Goal: Task Accomplishment & Management: Manage account settings

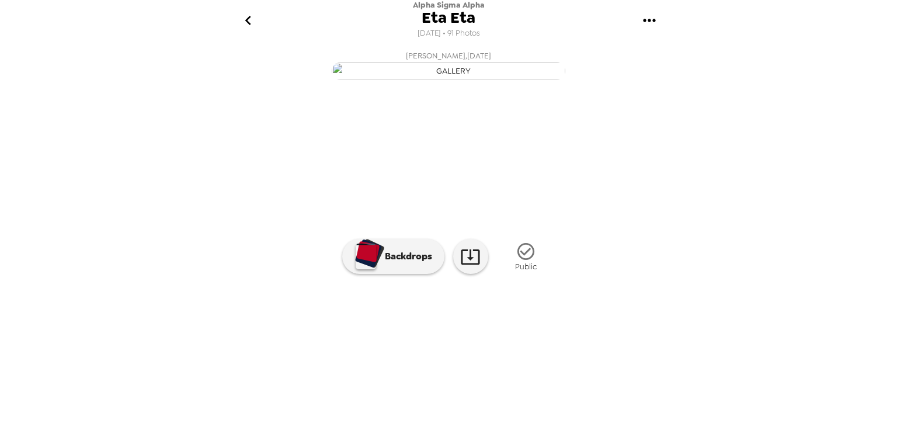
scroll to position [71, 0]
click at [540, 378] on img at bounding box center [542, 347] width 89 height 61
click at [245, 25] on icon "go back" at bounding box center [248, 20] width 19 height 19
click at [243, 25] on icon "go back" at bounding box center [248, 20] width 19 height 19
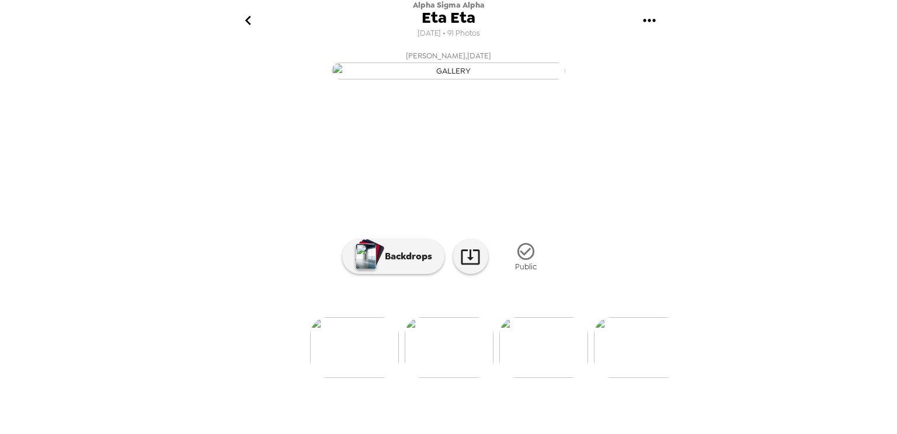
click at [254, 33] on button "go back" at bounding box center [248, 21] width 38 height 38
click at [444, 16] on span "Eta Eta" at bounding box center [448, 18] width 54 height 16
click at [650, 20] on icon "gallery menu" at bounding box center [649, 20] width 19 height 19
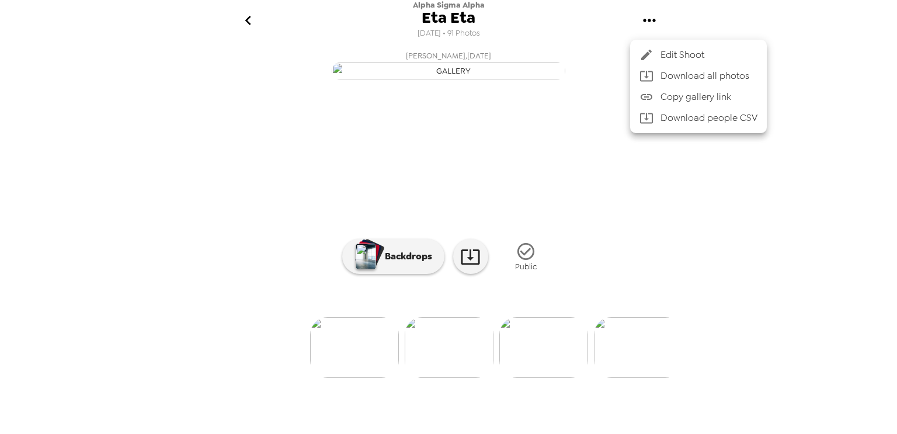
click at [588, 43] on div at bounding box center [448, 217] width 897 height 434
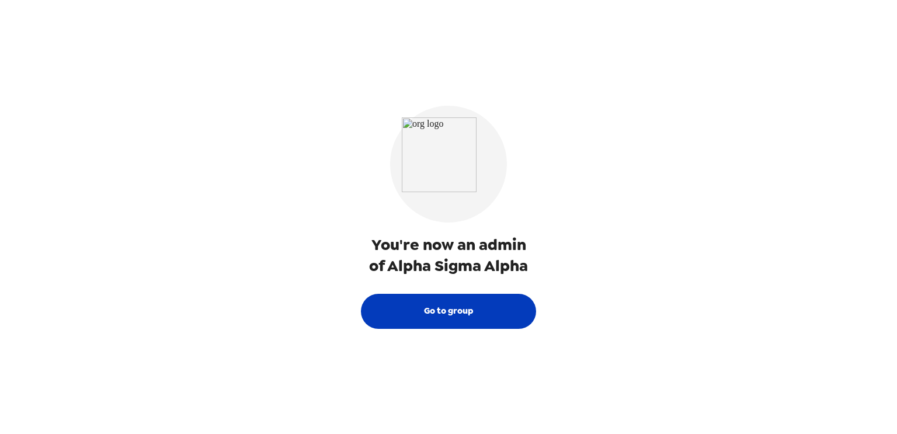
click at [432, 307] on button "Go to group" at bounding box center [448, 311] width 175 height 35
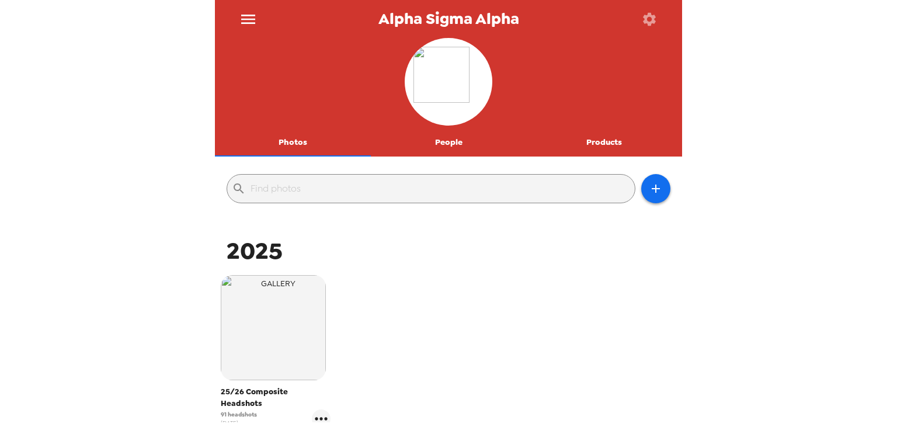
click at [456, 146] on button "People" at bounding box center [449, 142] width 156 height 28
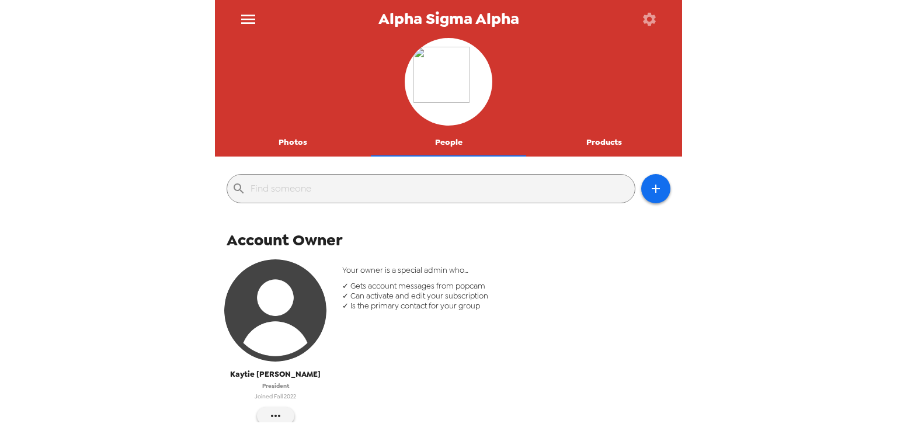
click at [608, 149] on button "Products" at bounding box center [604, 142] width 156 height 28
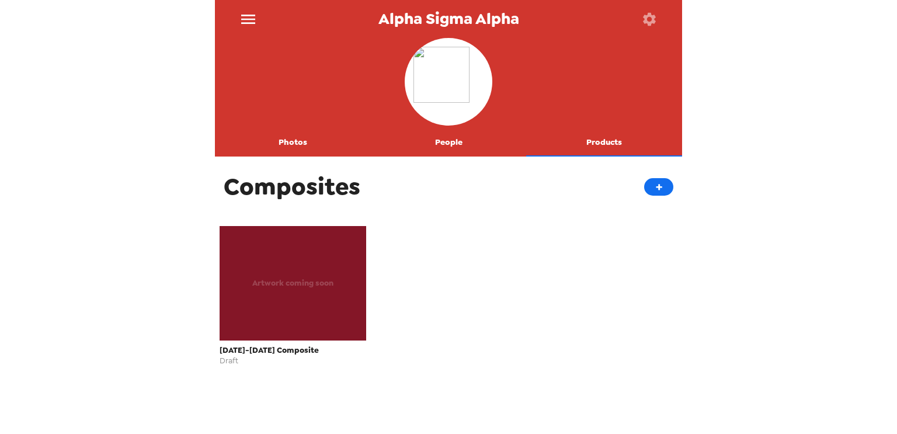
click at [465, 139] on button "People" at bounding box center [449, 142] width 156 height 28
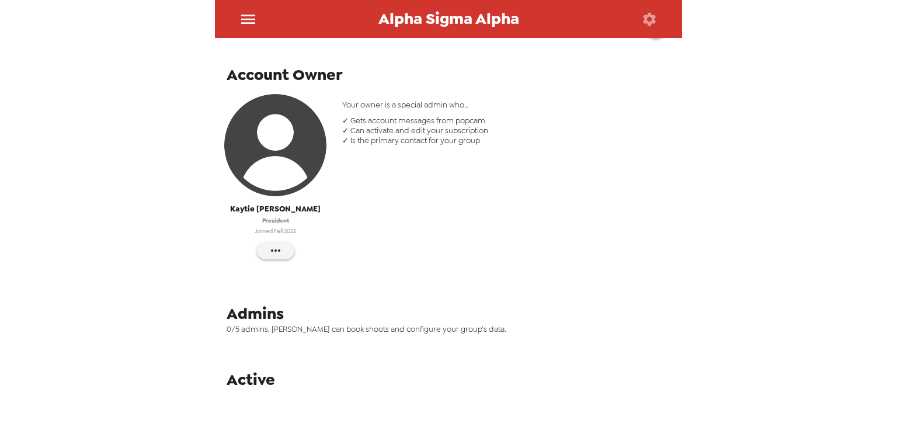
scroll to position [164, 0]
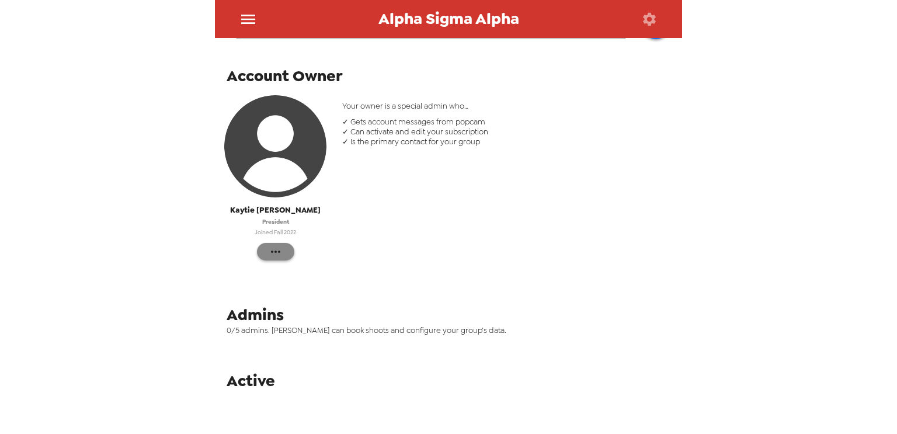
click at [268, 256] on icon "button" at bounding box center [275, 252] width 14 height 14
click at [268, 256] on div at bounding box center [448, 217] width 897 height 434
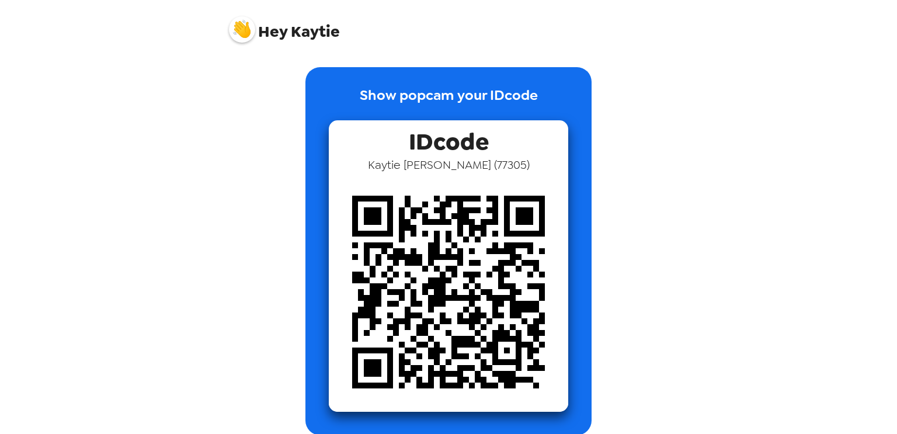
scroll to position [140, 0]
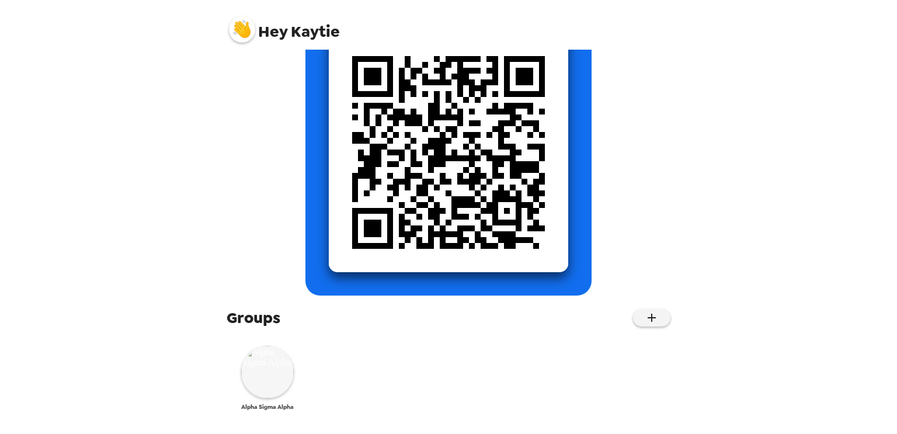
click at [270, 392] on img at bounding box center [267, 372] width 53 height 53
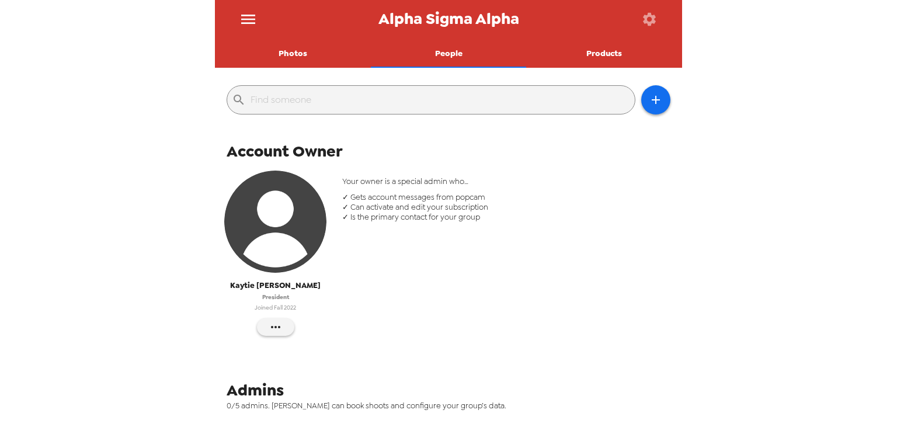
scroll to position [87, 0]
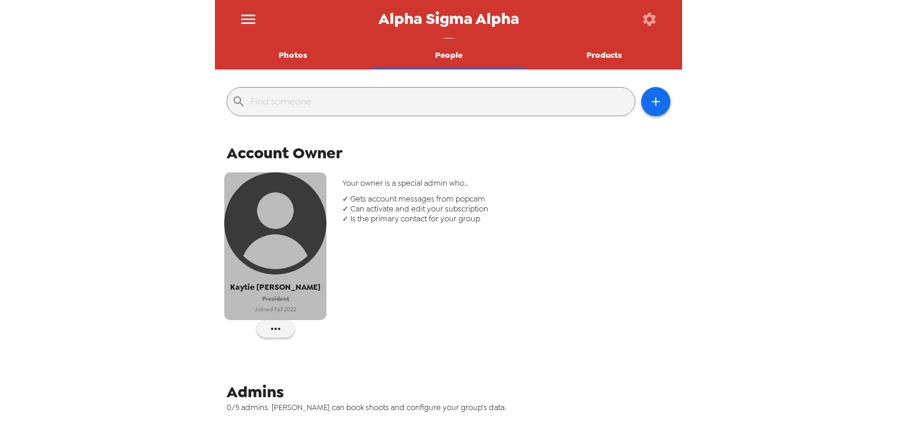
click at [269, 221] on img "button" at bounding box center [275, 223] width 102 height 102
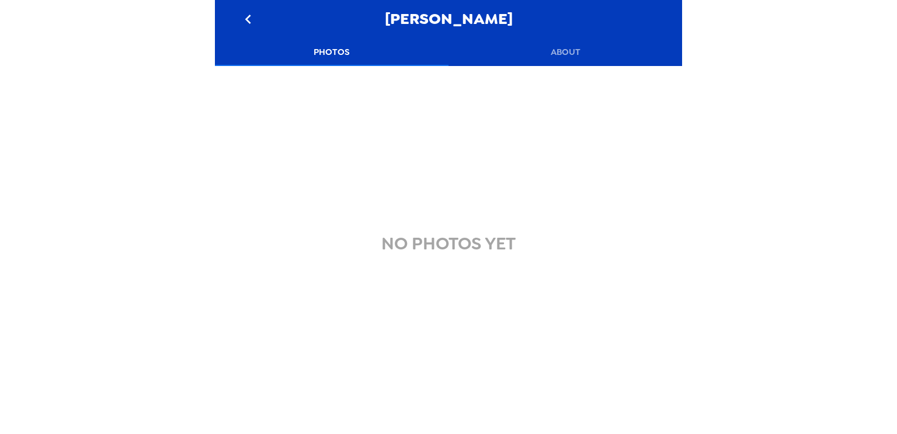
click at [570, 53] on button "About" at bounding box center [564, 52] width 233 height 28
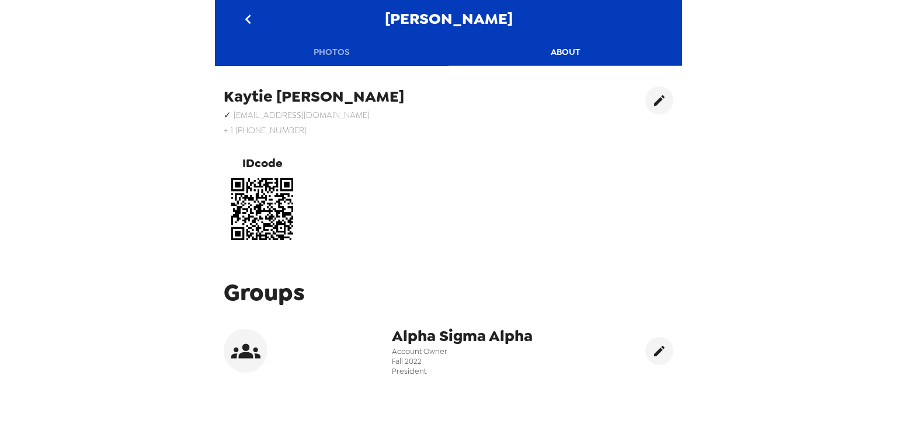
click at [246, 20] on icon "go back" at bounding box center [248, 19] width 6 height 9
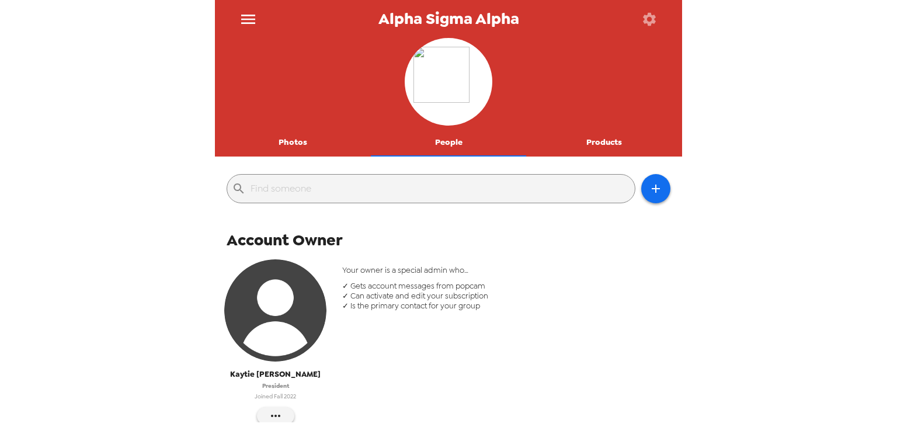
click at [316, 142] on button "Photos" at bounding box center [293, 142] width 156 height 28
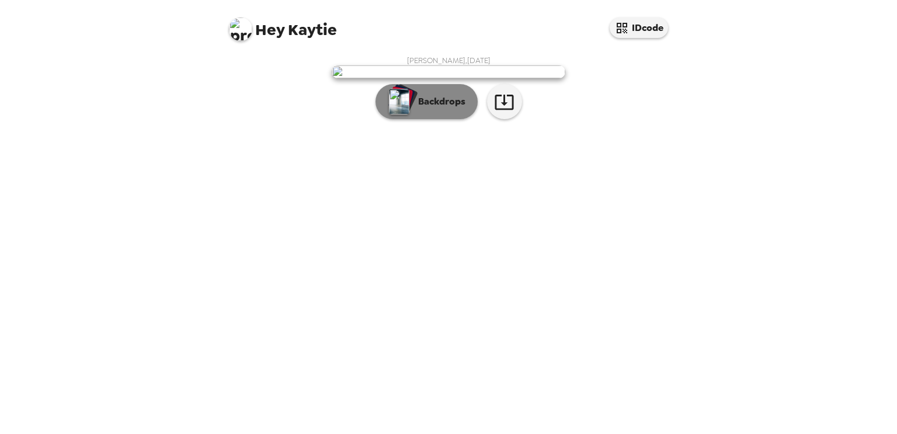
click at [460, 109] on p "Backdrops" at bounding box center [438, 102] width 53 height 14
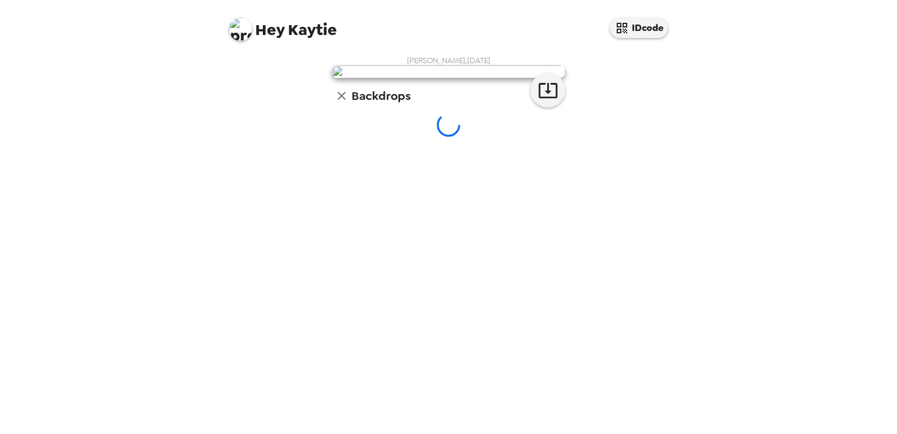
click at [341, 103] on icon "button" at bounding box center [341, 96] width 14 height 14
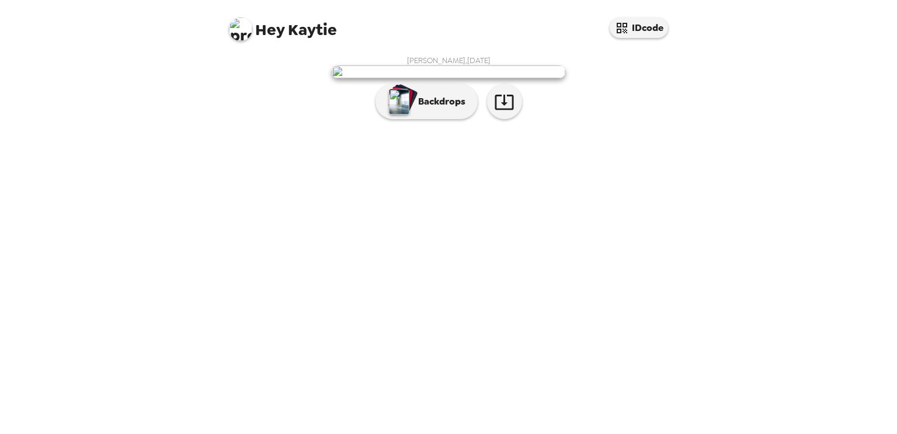
click at [240, 31] on img at bounding box center [240, 29] width 23 height 23
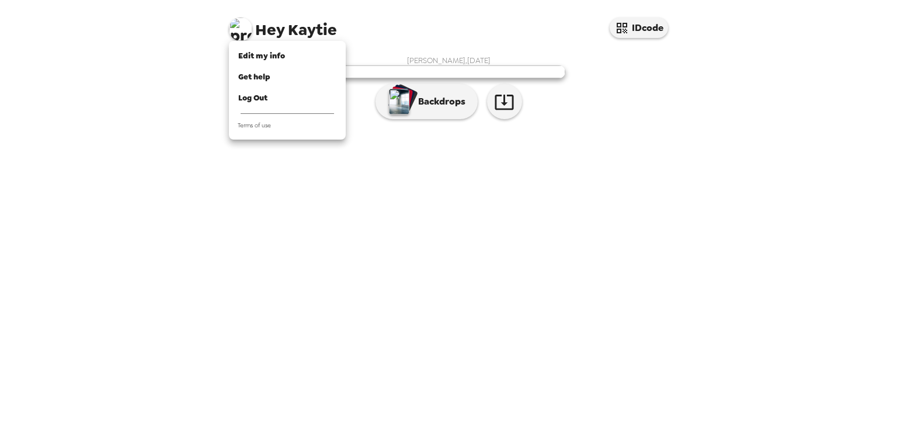
click at [677, 72] on div at bounding box center [448, 217] width 897 height 434
